Goal: Task Accomplishment & Management: Manage account settings

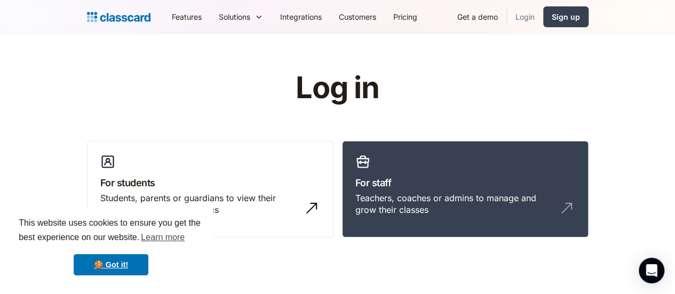
click at [543, 15] on link "Login" at bounding box center [525, 17] width 36 height 24
click at [307, 201] on img at bounding box center [314, 204] width 17 height 17
